Goal: Check status: Check status

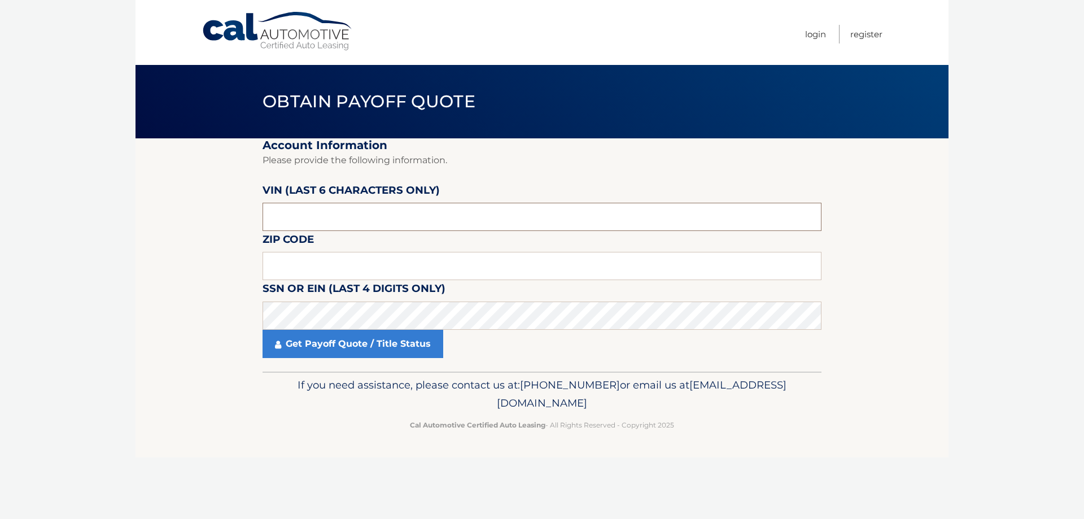
click at [450, 217] on input "text" at bounding box center [542, 217] width 559 height 28
type input "513016"
click at [377, 282] on label "SSN or EIN (last 4 digits only)" at bounding box center [354, 290] width 183 height 21
click at [360, 260] on input "text" at bounding box center [542, 266] width 559 height 28
click at [382, 276] on input "text" at bounding box center [542, 266] width 559 height 28
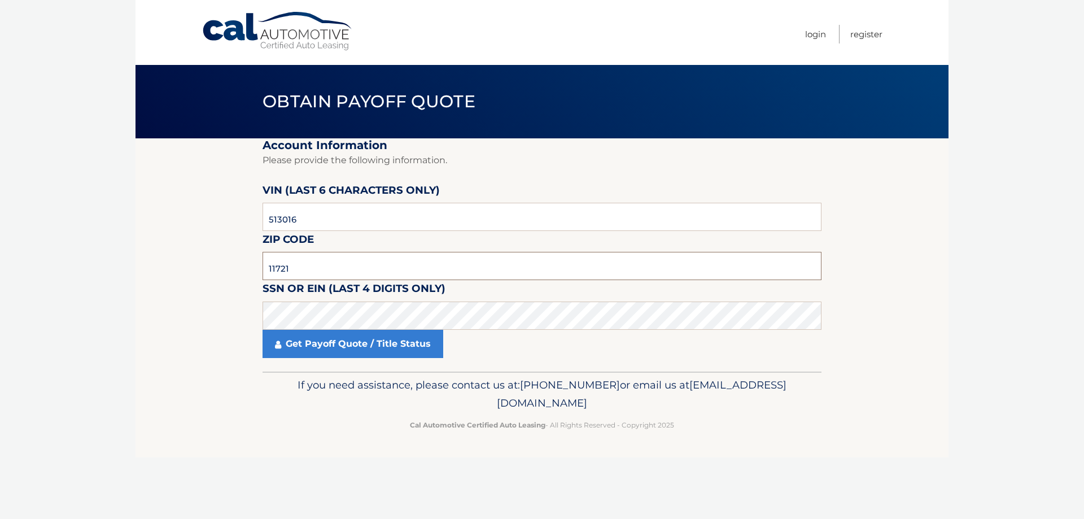
type input "11721"
click at [359, 337] on link "Get Payoff Quote / Title Status" at bounding box center [353, 344] width 181 height 28
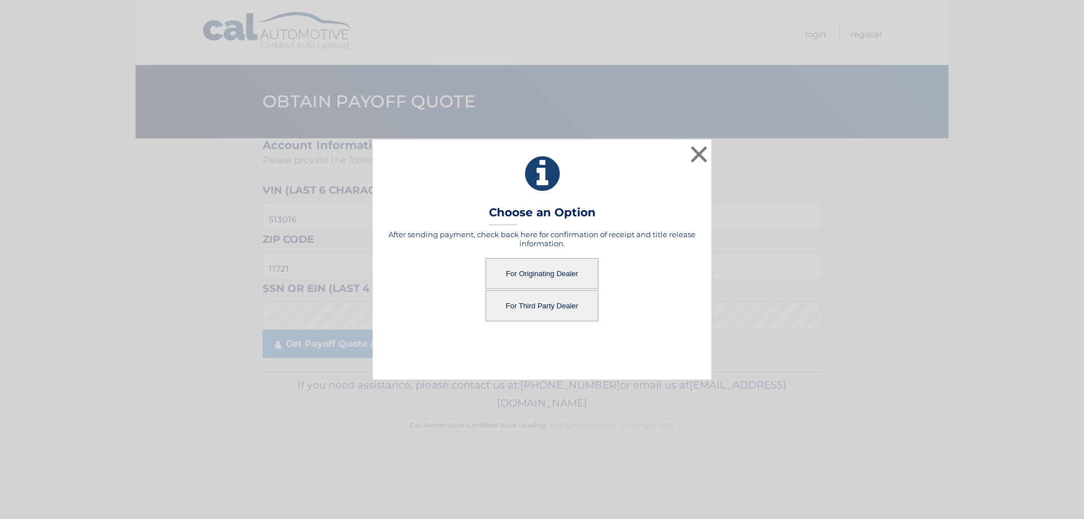
click at [544, 274] on button "For Originating Dealer" at bounding box center [542, 273] width 113 height 31
click at [544, 273] on button "For Originating Dealer" at bounding box center [542, 273] width 113 height 31
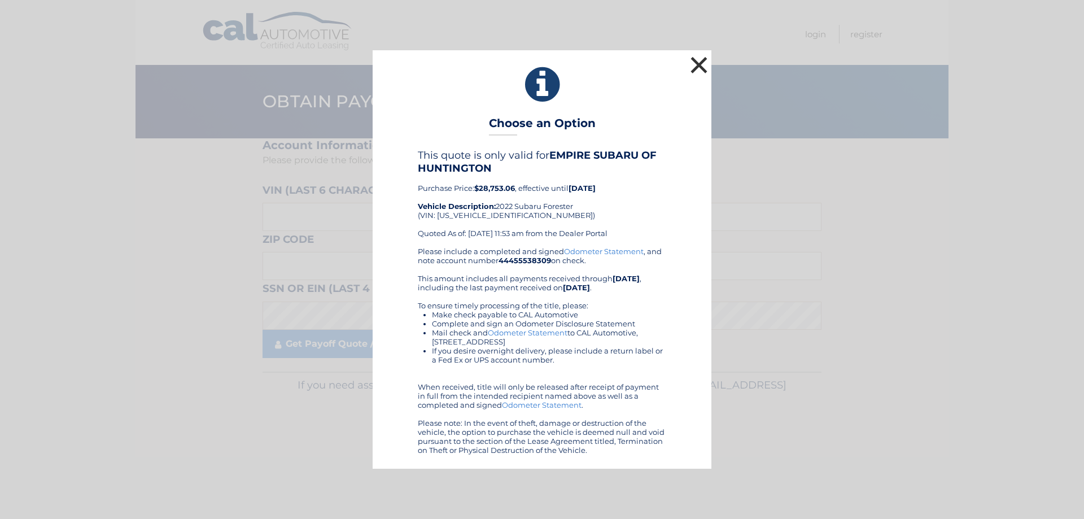
click at [693, 63] on button "×" at bounding box center [699, 65] width 23 height 23
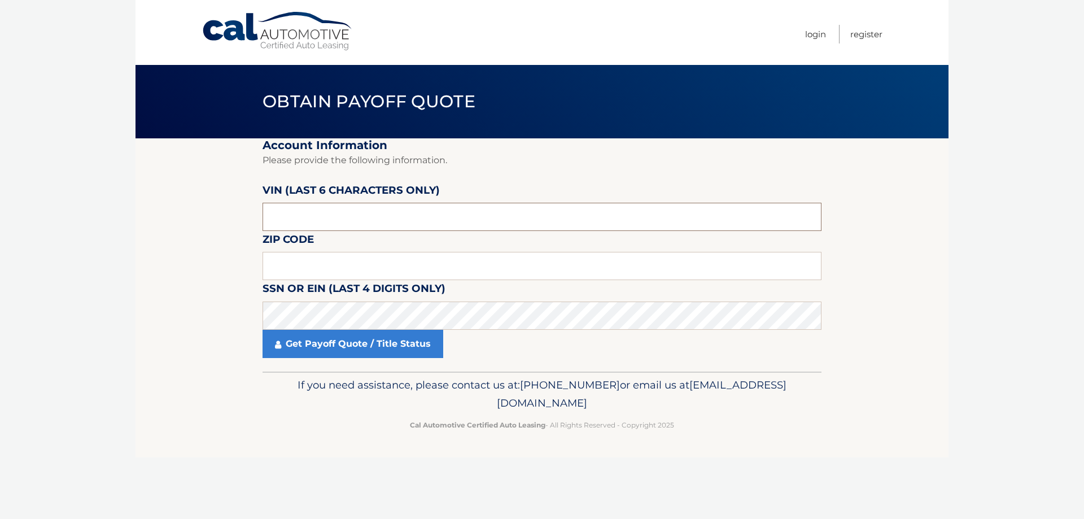
click at [342, 211] on input "text" at bounding box center [542, 217] width 559 height 28
click at [346, 214] on input "text" at bounding box center [542, 217] width 559 height 28
type input "513016"
click at [337, 268] on input "text" at bounding box center [542, 266] width 559 height 28
type input "11721"
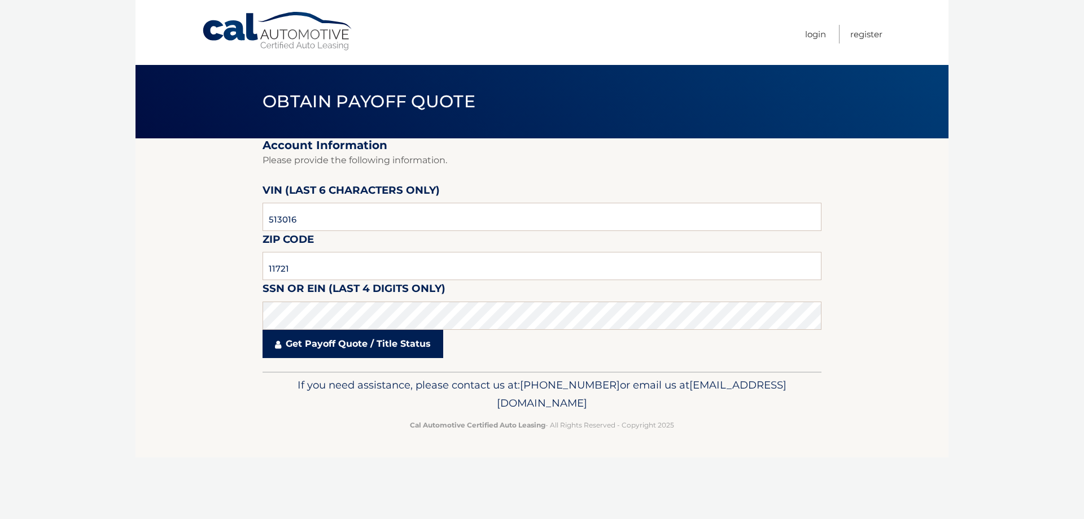
click at [341, 350] on link "Get Payoff Quote / Title Status" at bounding box center [353, 344] width 181 height 28
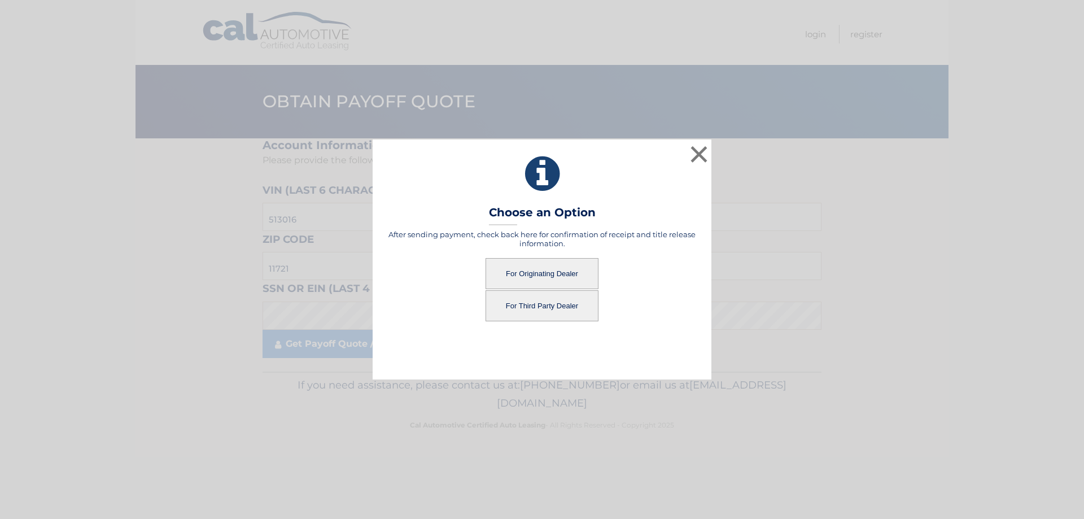
click at [525, 305] on button "For Third Party Dealer" at bounding box center [542, 305] width 113 height 31
click at [546, 304] on button "For Third Party Dealer" at bounding box center [542, 305] width 113 height 31
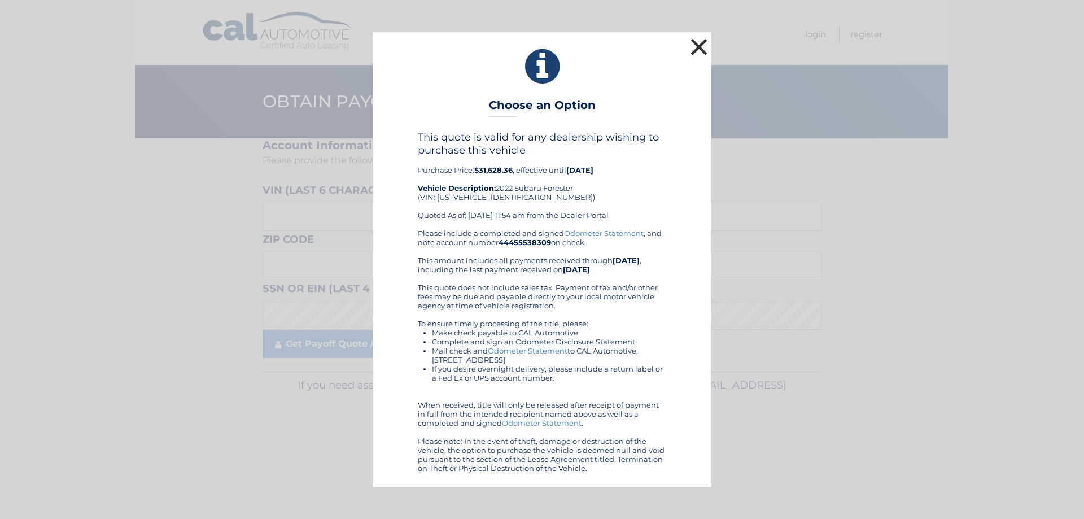
click at [696, 46] on button "×" at bounding box center [699, 47] width 23 height 23
